Goal: Task Accomplishment & Management: Manage account settings

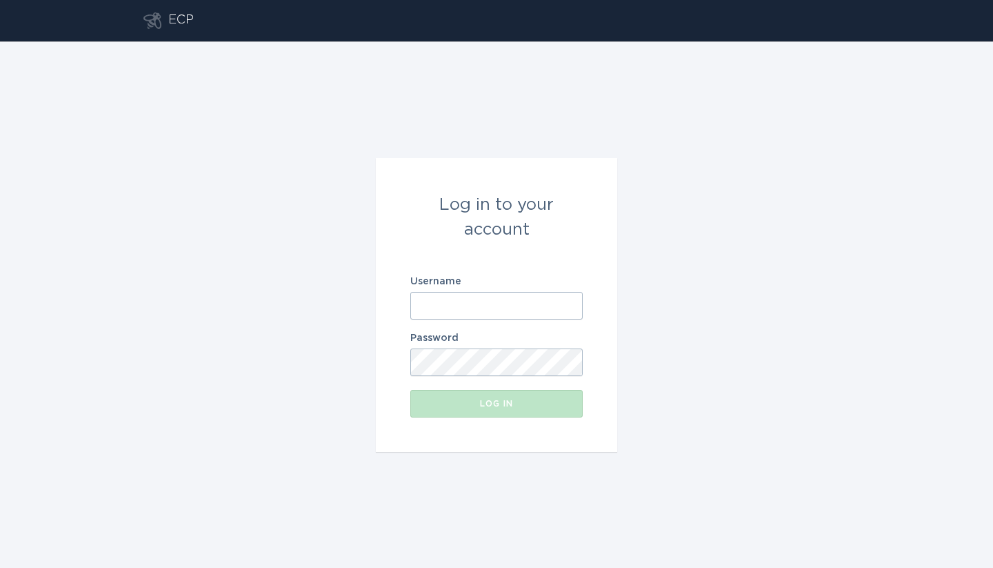
drag, startPoint x: 471, startPoint y: 328, endPoint x: 470, endPoint y: 313, distance: 14.5
click at [470, 321] on form "Log in to your account Username Password Log in" at bounding box center [496, 305] width 241 height 294
click at [470, 306] on input "Username" at bounding box center [496, 306] width 172 height 28
paste input "[EMAIL_ADDRESS][DOMAIN_NAME]"
type input "[EMAIL_ADDRESS][DOMAIN_NAME]"
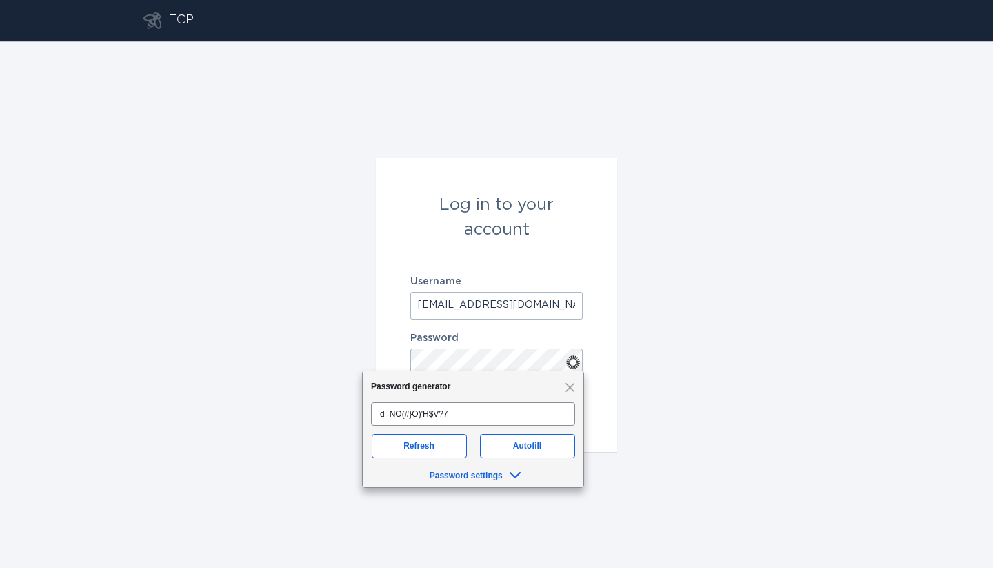
click at [722, 308] on div "Log in to your account Username [EMAIL_ADDRESS][DOMAIN_NAME] Password Log in" at bounding box center [496, 304] width 993 height 526
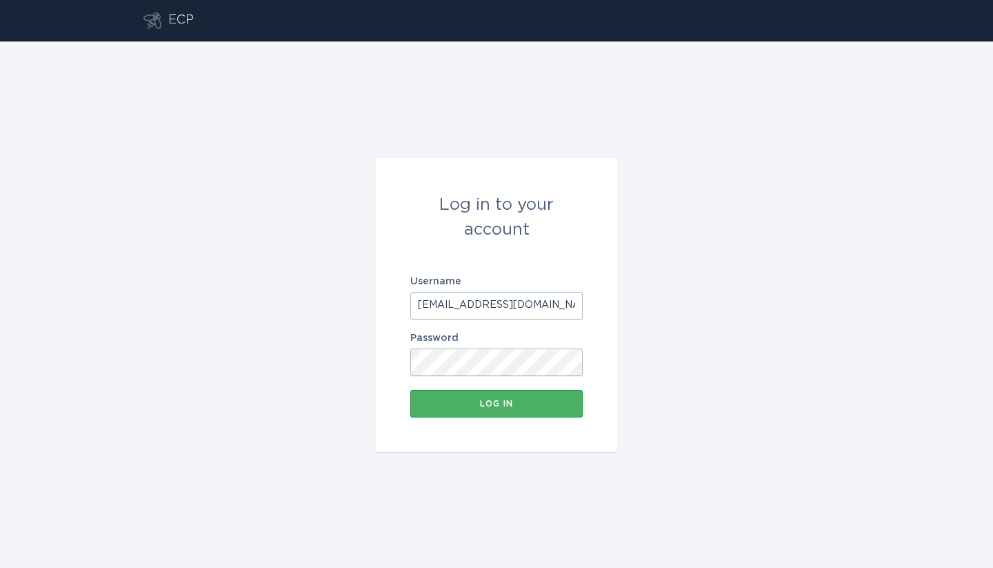
click at [519, 405] on div "Log in" at bounding box center [496, 403] width 159 height 8
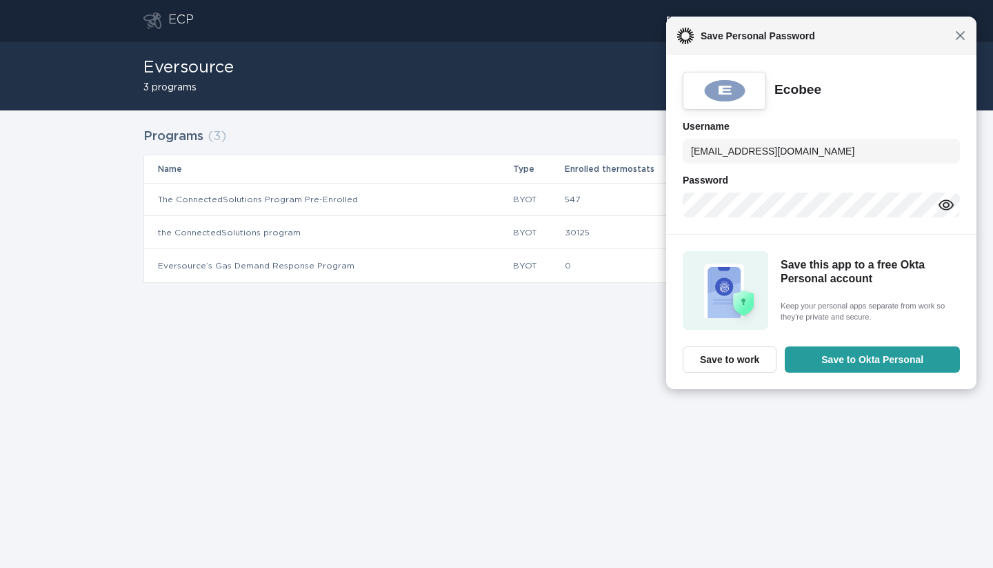
click at [963, 39] on span "Close" at bounding box center [960, 35] width 10 height 10
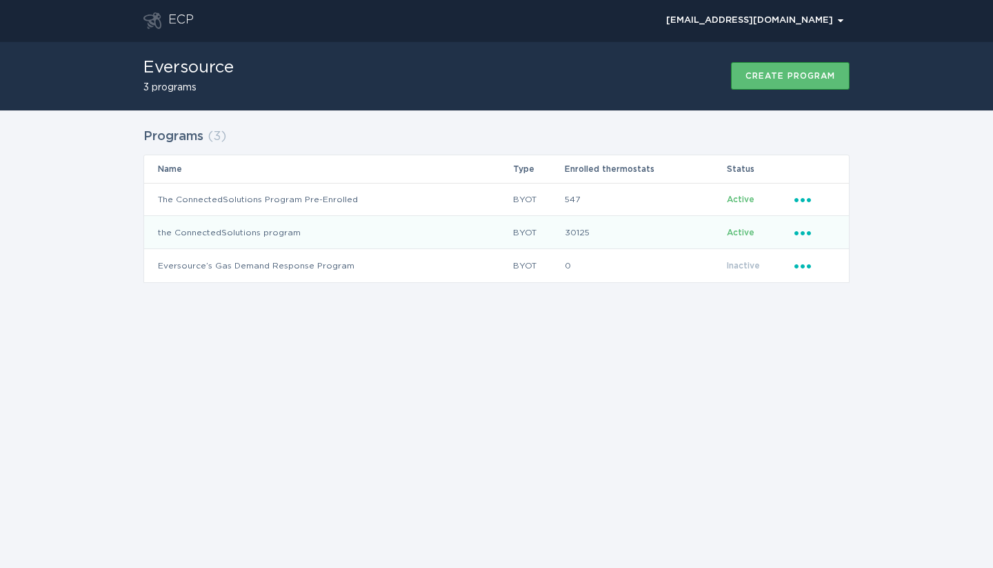
click at [813, 229] on icon "Ellipsis" at bounding box center [804, 231] width 19 height 12
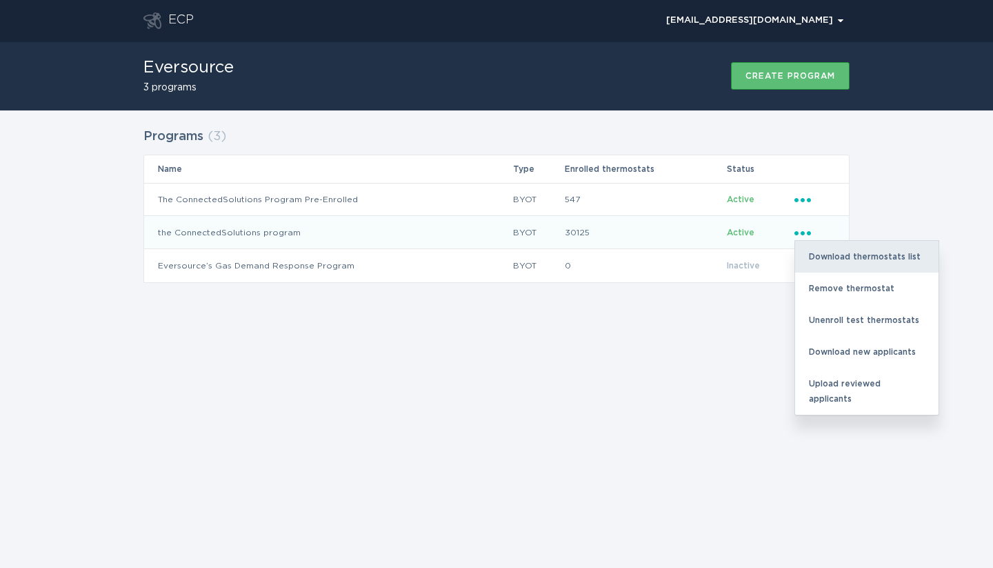
click at [853, 254] on div "Download thermostats list" at bounding box center [866, 257] width 143 height 32
click at [843, 262] on div "Download thermostats list" at bounding box center [866, 257] width 143 height 32
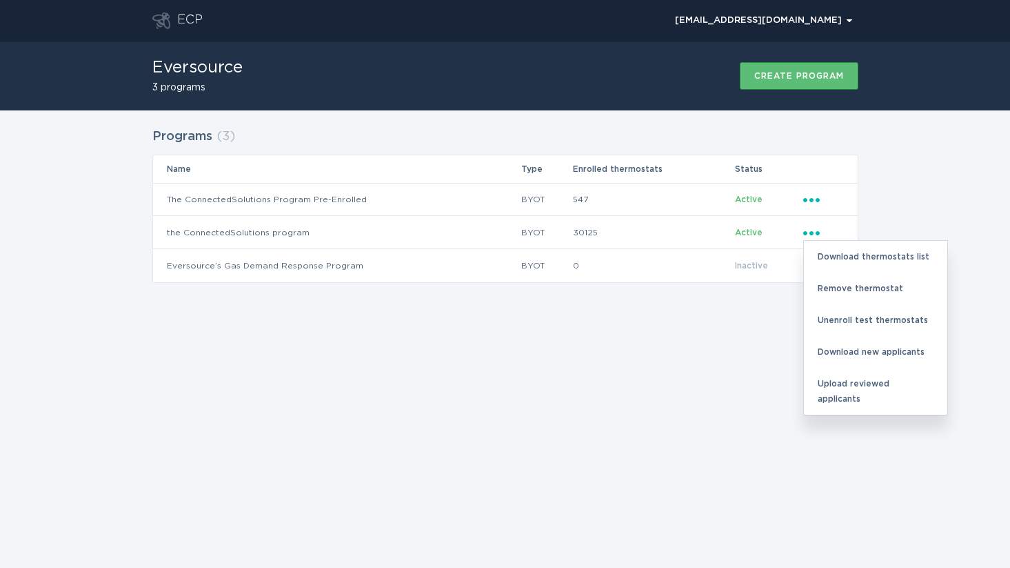
click at [636, 312] on div "Programs ( 3 ) Name Type Enrolled thermostats Status The ConnectedSolutions Pro…" at bounding box center [505, 213] width 1010 height 207
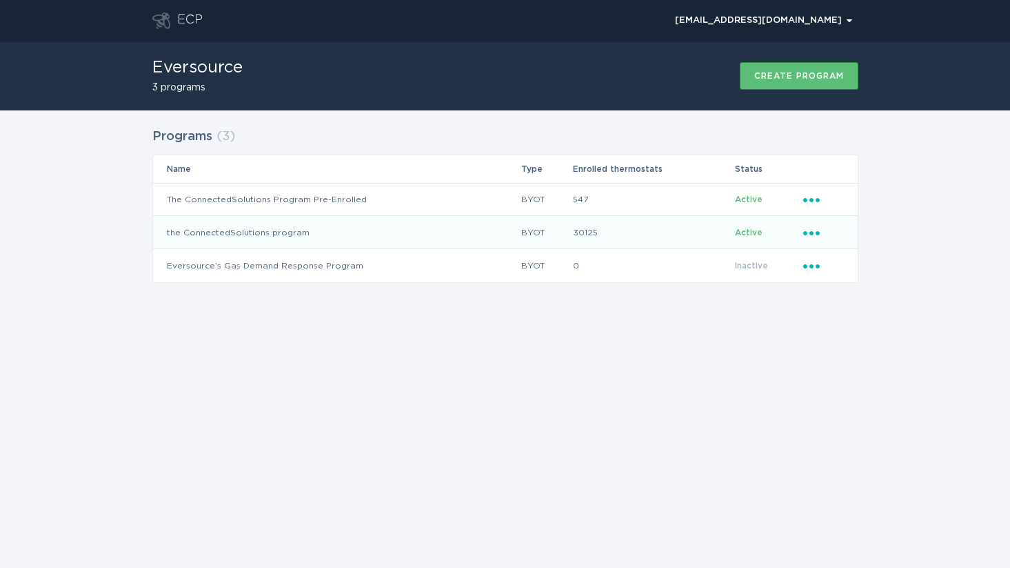
click at [587, 229] on td "30125" at bounding box center [653, 232] width 162 height 33
click at [818, 233] on icon "Popover menu" at bounding box center [812, 233] width 17 height 4
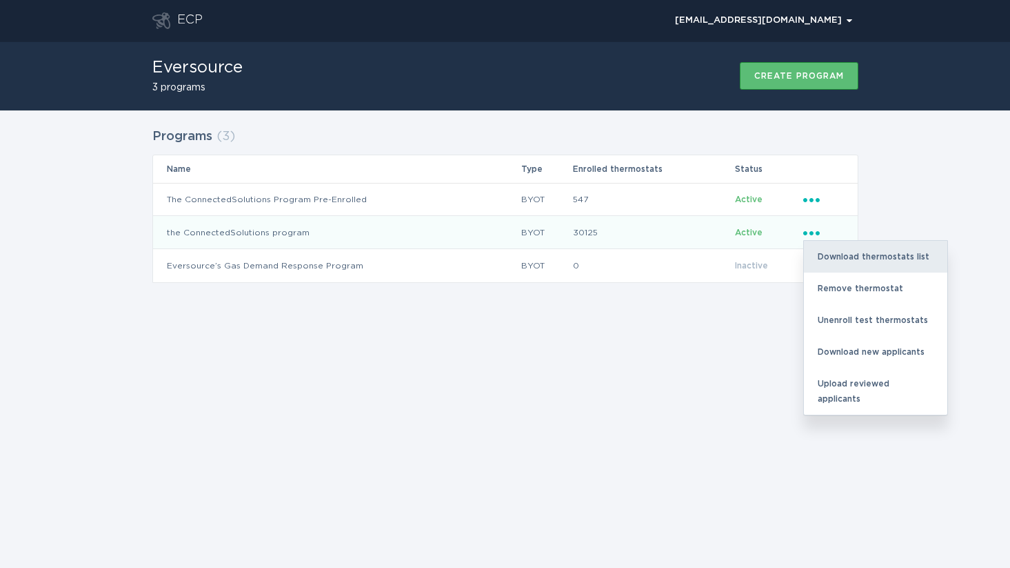
click at [864, 257] on div "Download thermostats list" at bounding box center [875, 257] width 143 height 32
